Goal: Information Seeking & Learning: Check status

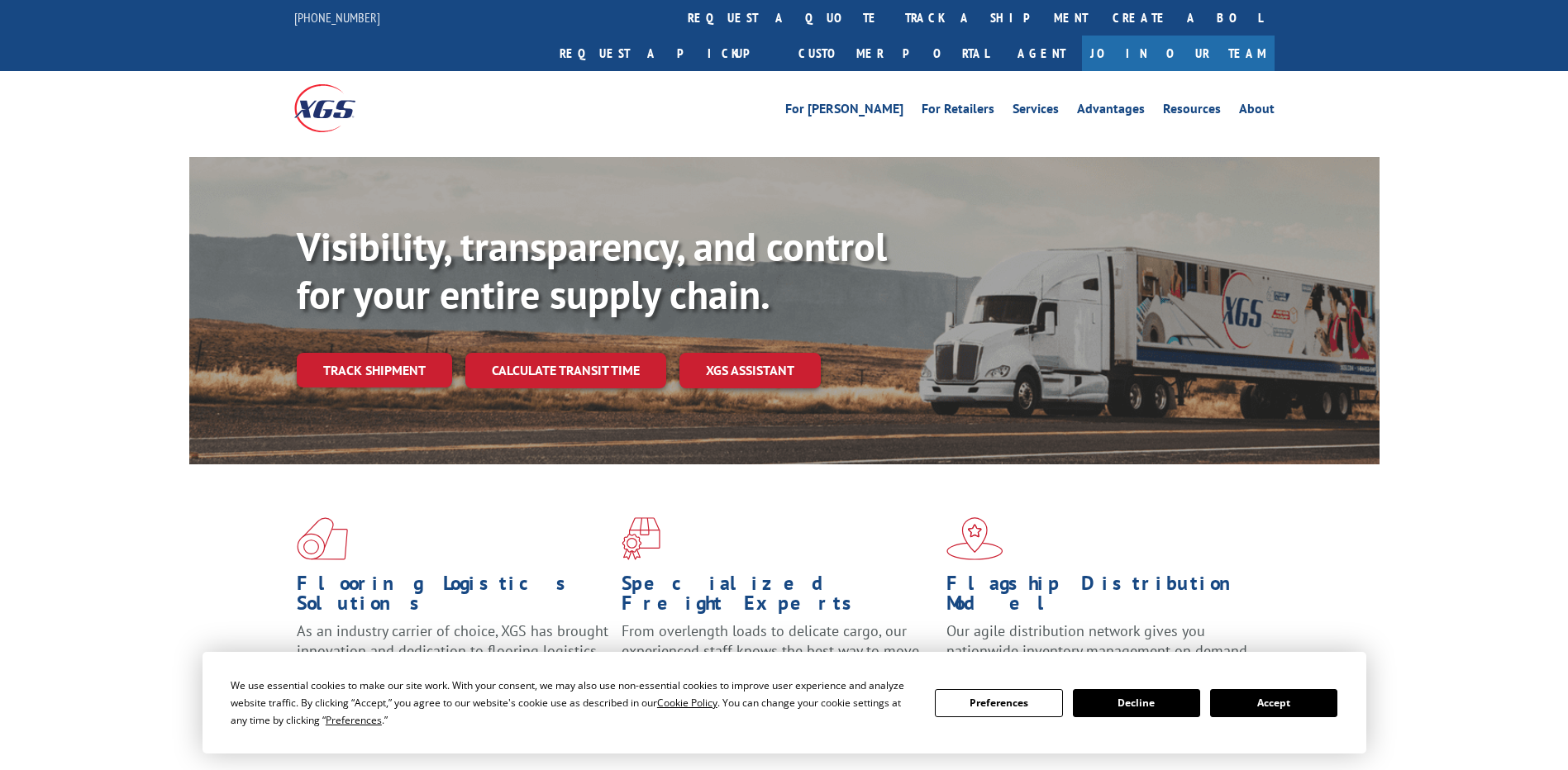
click at [330, 363] on div "Visibility, transparency, and control for your entire supply chain. Track shipm…" at bounding box center [838, 338] width 1082 height 230
click at [372, 353] on link "Track shipment" at bounding box center [374, 371] width 155 height 35
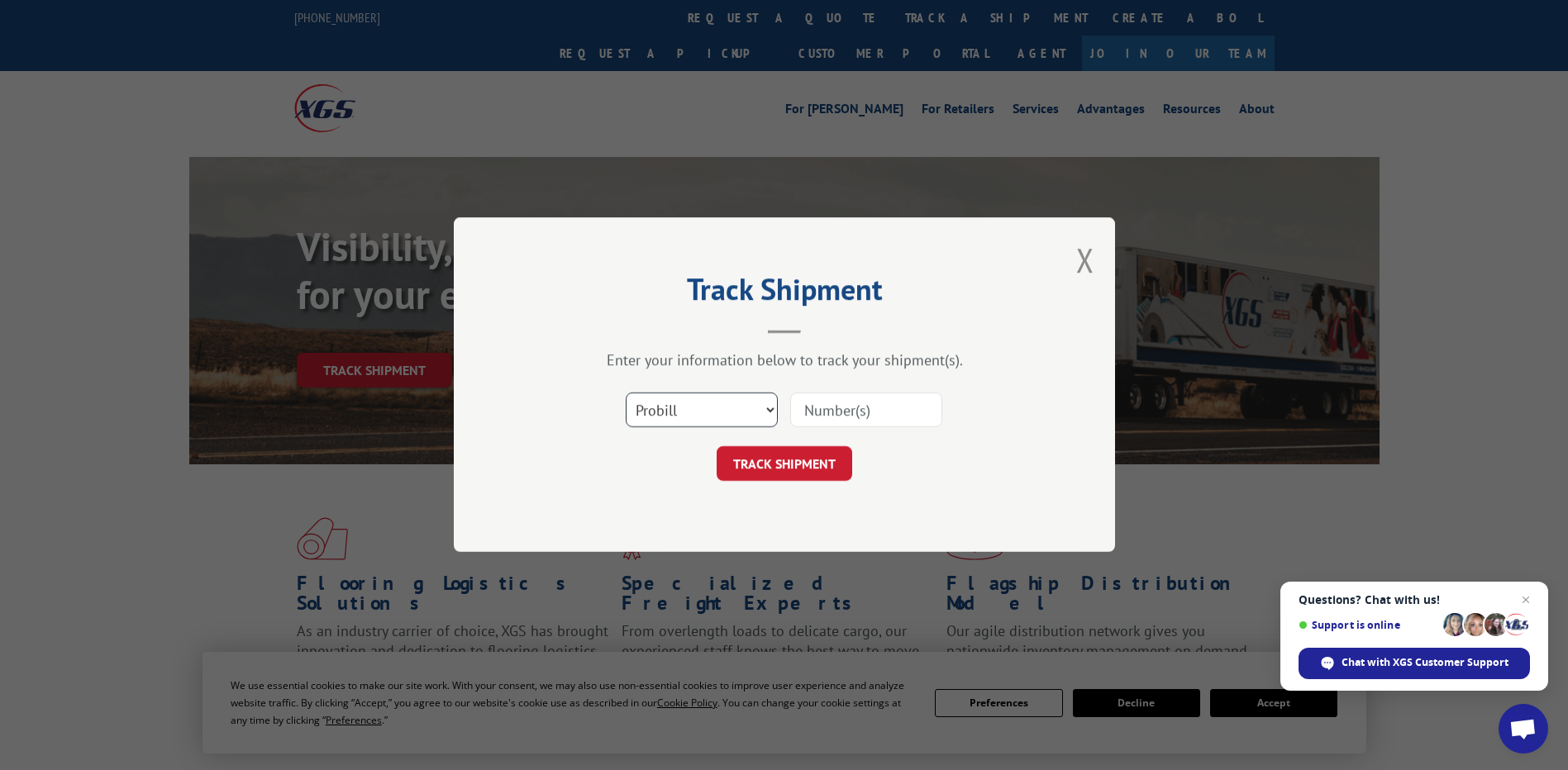
click at [770, 404] on select "Select category... Probill BOL PO" at bounding box center [702, 411] width 153 height 35
select select "po"
click at [626, 393] on select "Select category... Probill BOL PO" at bounding box center [702, 411] width 153 height 35
click at [813, 415] on input at bounding box center [867, 411] width 153 height 35
paste input "20521328"
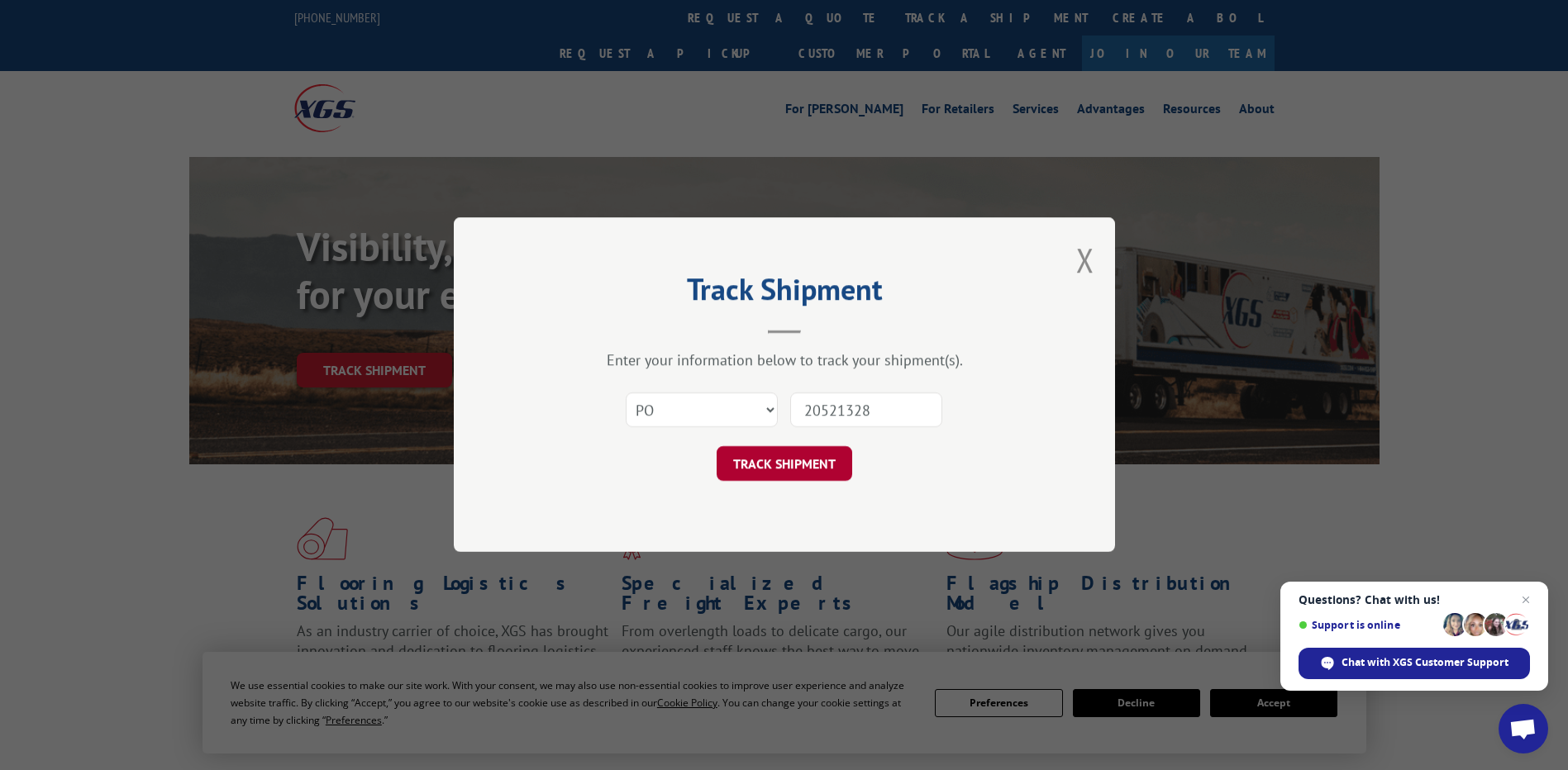
type input "20521328"
click at [807, 472] on button "TRACK SHIPMENT" at bounding box center [784, 464] width 136 height 35
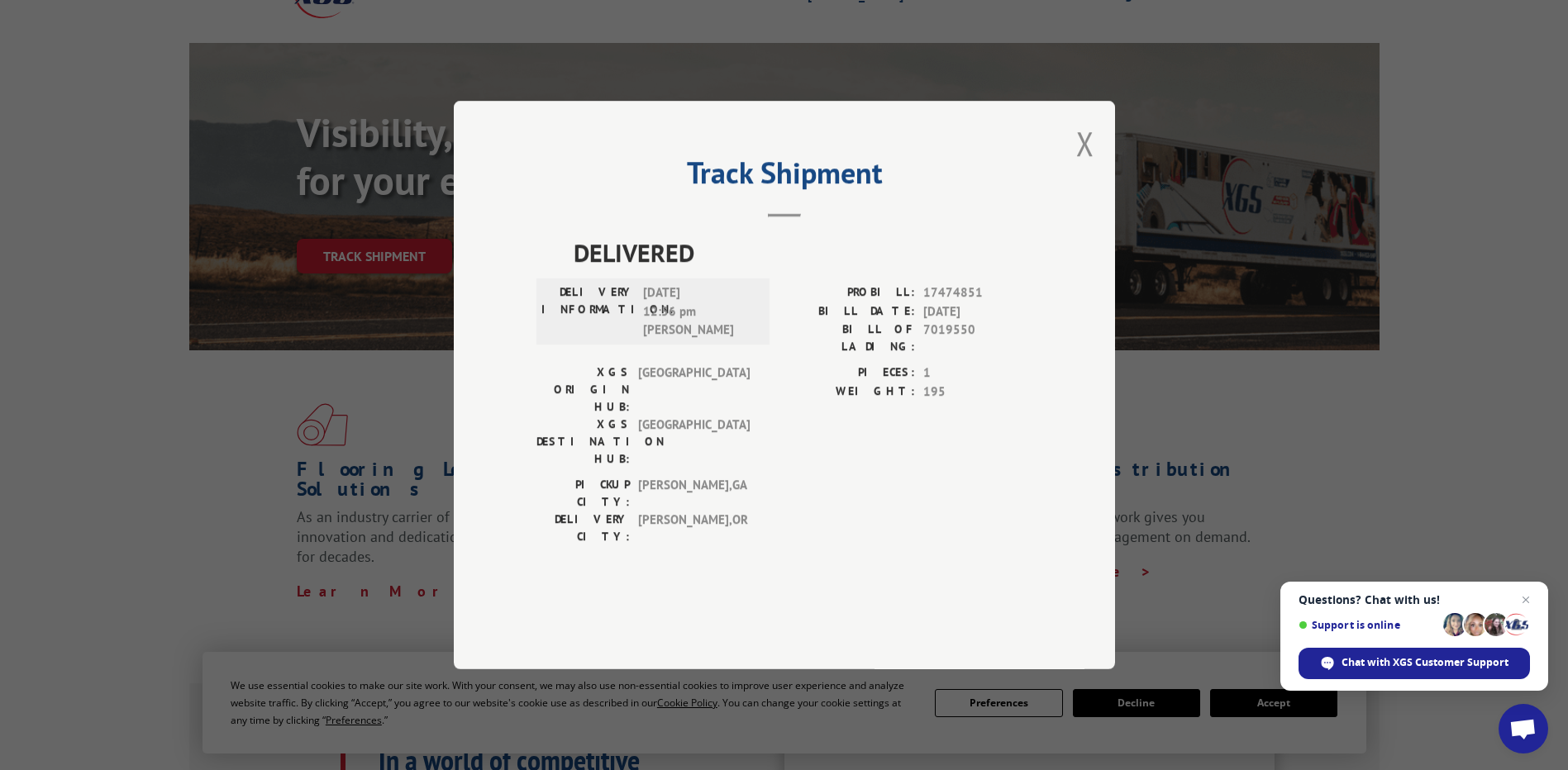
scroll to position [82, 0]
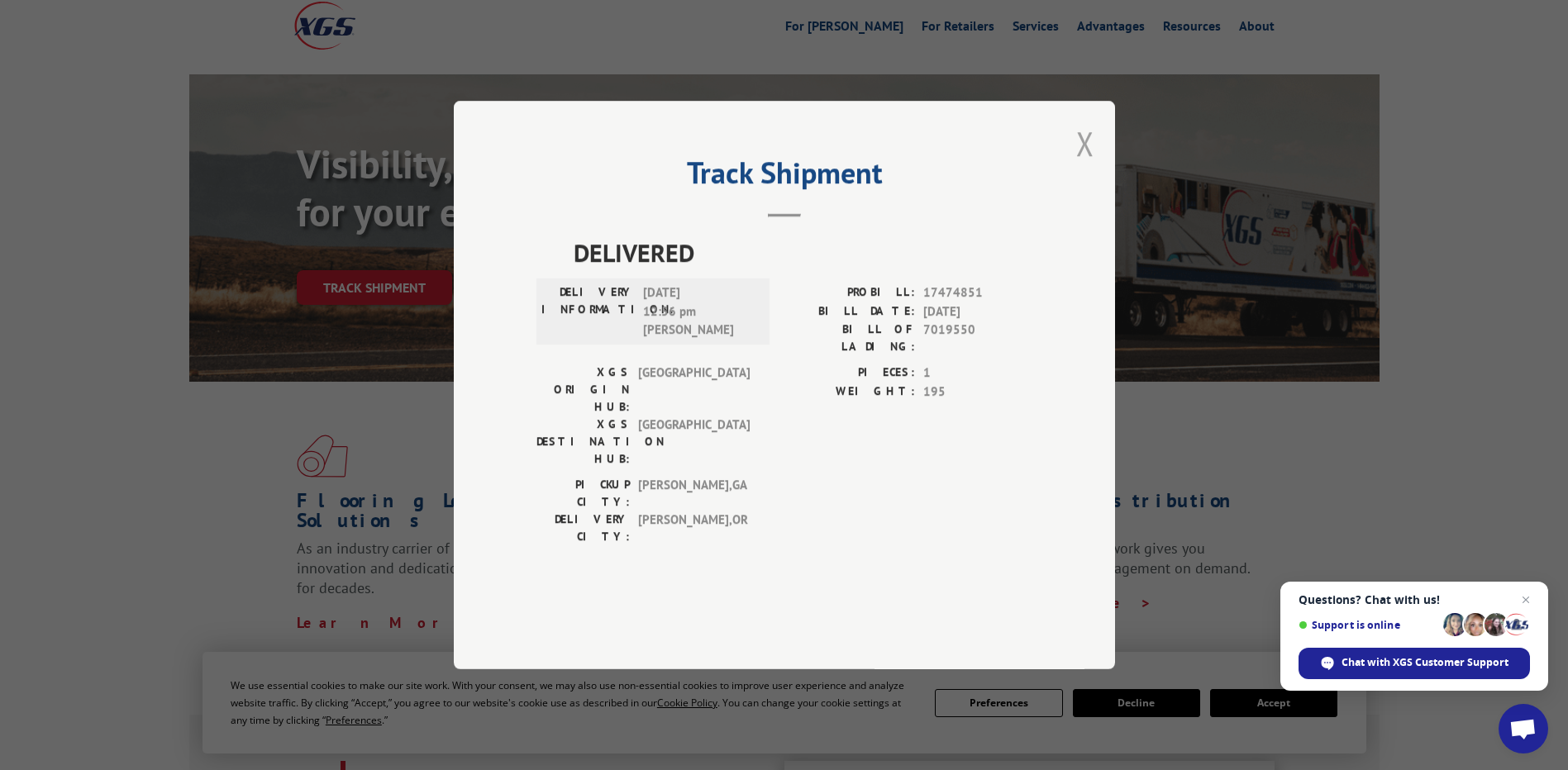
click at [1076, 166] on button "Close modal" at bounding box center [1085, 144] width 18 height 44
